Goal: Task Accomplishment & Management: Manage account settings

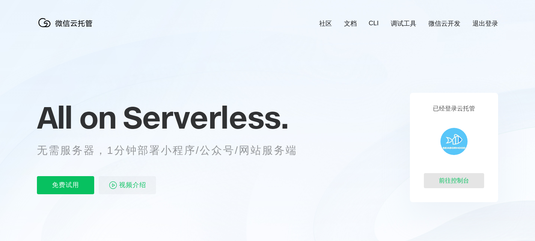
click at [458, 175] on div "前往控制台" at bounding box center [454, 180] width 60 height 15
click at [286, 104] on span "Serverless." at bounding box center [205, 117] width 165 height 38
click at [482, 21] on link "退出登录" at bounding box center [486, 23] width 26 height 9
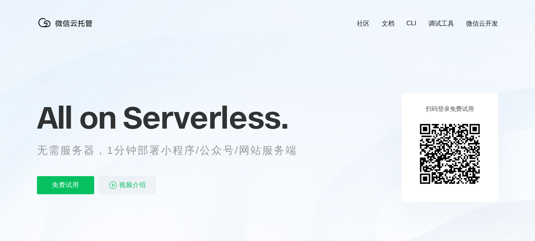
scroll to position [0, 1340]
